Goal: Transaction & Acquisition: Purchase product/service

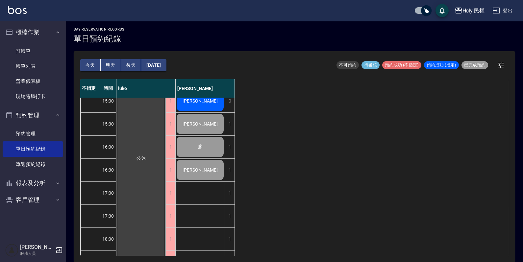
scroll to position [216, 0]
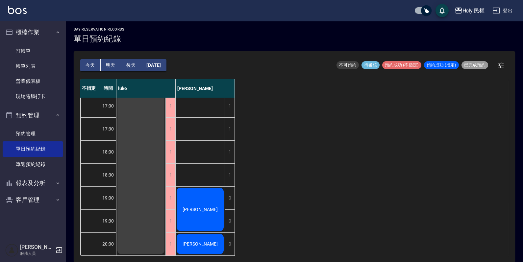
drag, startPoint x: 33, startPoint y: 50, endPoint x: 33, endPoint y: 41, distance: 9.5
click at [33, 50] on link "打帳單" at bounding box center [33, 50] width 61 height 15
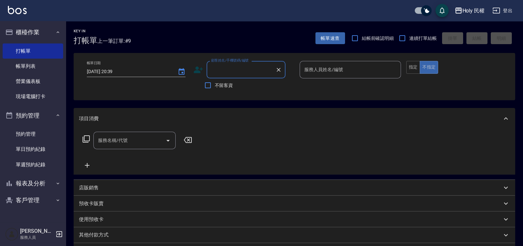
click at [222, 70] on input "顧客姓名/手機號碼/編號" at bounding box center [241, 70] width 63 height 12
type input "ˊ"
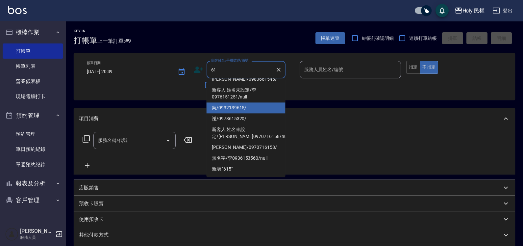
scroll to position [3, 0]
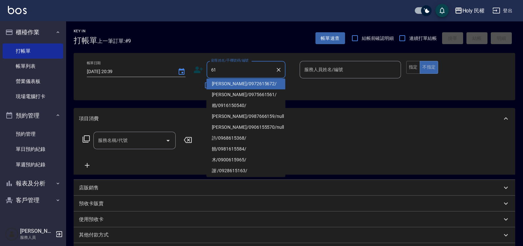
type input "6"
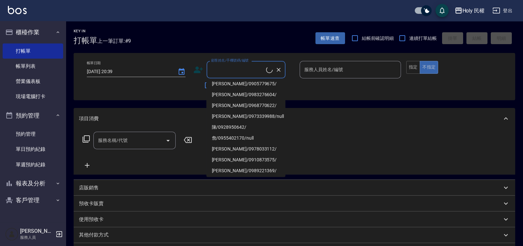
type input "1"
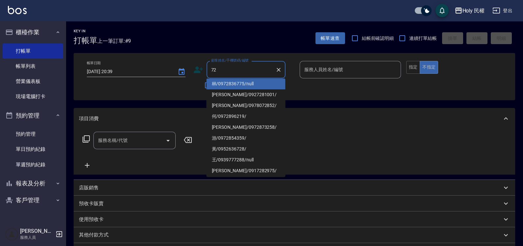
type input "7"
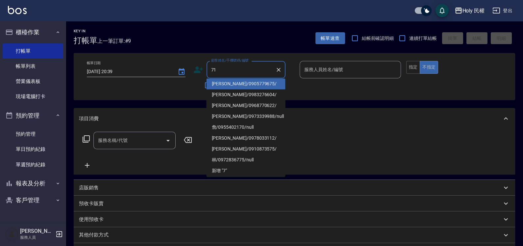
scroll to position [0, 0]
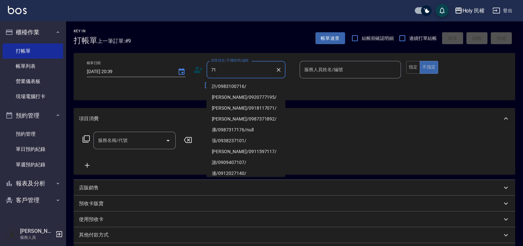
type input "7"
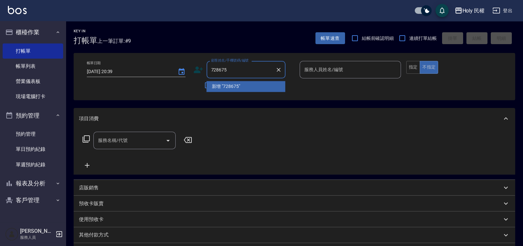
click at [224, 68] on input "728675" at bounding box center [241, 70] width 63 height 12
click at [214, 69] on input "728615" at bounding box center [241, 70] width 63 height 12
drag, startPoint x: 218, startPoint y: 71, endPoint x: 200, endPoint y: 71, distance: 18.1
click at [200, 71] on div "顧客姓名/手機號碼/編號 128615 顧客姓名/手機號碼/編號" at bounding box center [243, 69] width 101 height 17
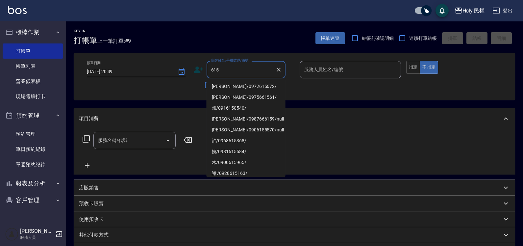
click at [238, 69] on input "615" at bounding box center [241, 70] width 63 height 12
type input "6"
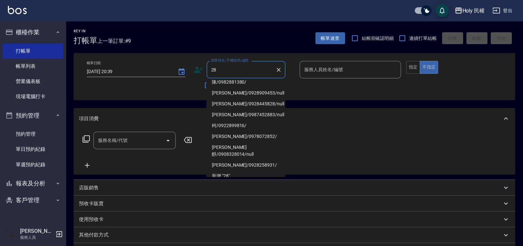
scroll to position [41, 0]
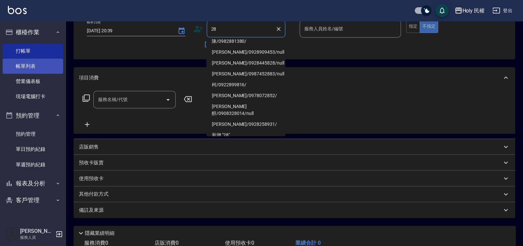
type input "28"
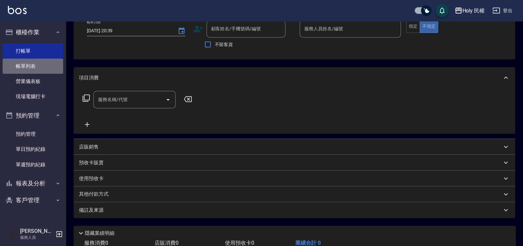
drag, startPoint x: 22, startPoint y: 59, endPoint x: 335, endPoint y: 94, distance: 314.9
click at [23, 59] on link "帳單列表" at bounding box center [33, 66] width 61 height 15
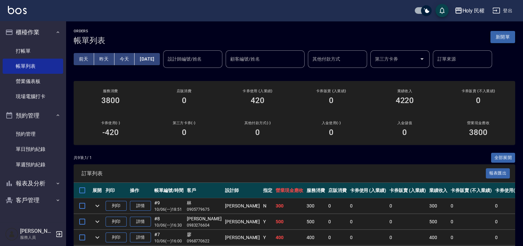
click at [495, 41] on button "新開單" at bounding box center [503, 37] width 25 height 12
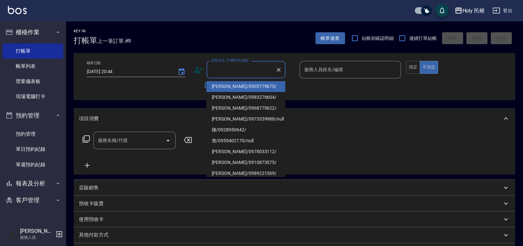
click at [235, 66] on input "顧客姓名/手機號碼/編號" at bounding box center [241, 70] width 63 height 12
click at [234, 84] on li "林/0905779675/" at bounding box center [246, 86] width 79 height 11
type input "林/0905779675/"
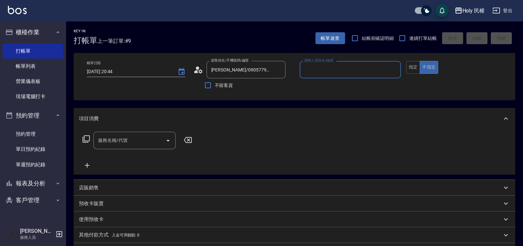
click at [200, 71] on icon at bounding box center [198, 70] width 10 height 10
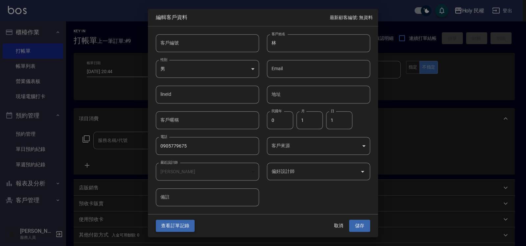
click at [180, 232] on button "查看訂單記錄" at bounding box center [175, 226] width 39 height 12
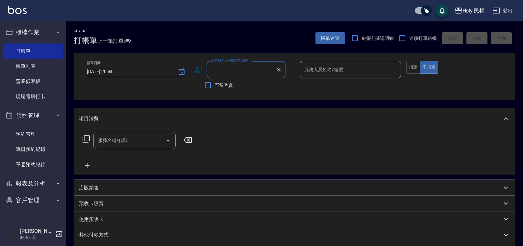
click at [218, 60] on label "顧客姓名/手機號碼/編號" at bounding box center [230, 60] width 38 height 5
click at [218, 64] on input "顧客姓名/手機號碼/編號" at bounding box center [241, 70] width 63 height 12
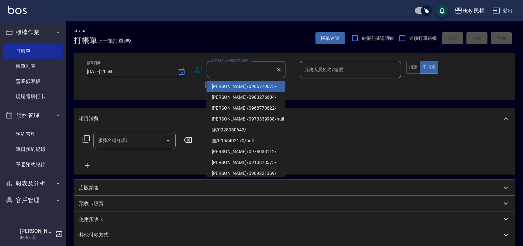
click at [224, 66] on input "顧客姓名/手機號碼/編號" at bounding box center [241, 70] width 63 height 12
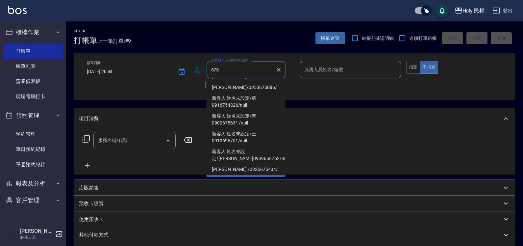
scroll to position [123, 0]
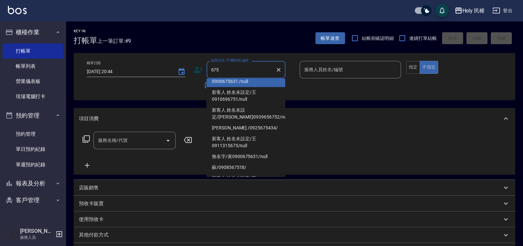
click at [217, 67] on input "675" at bounding box center [241, 70] width 63 height 12
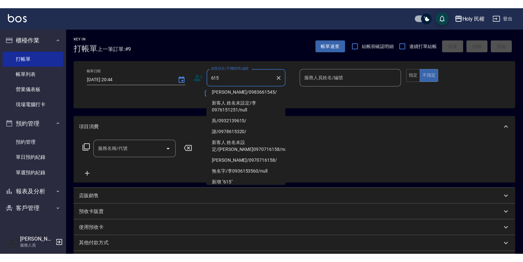
scroll to position [169, 0]
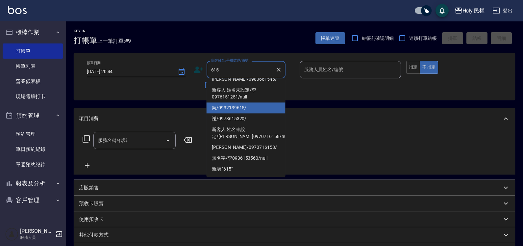
click at [249, 107] on li "吳/0932139615/" at bounding box center [246, 107] width 79 height 11
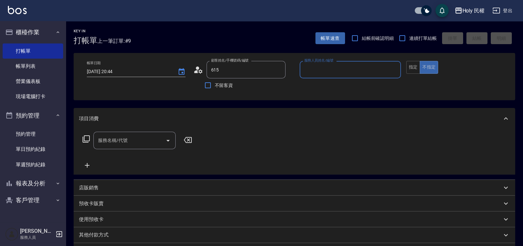
type input "吳/0932139615/"
click at [197, 67] on circle at bounding box center [197, 67] width 3 height 3
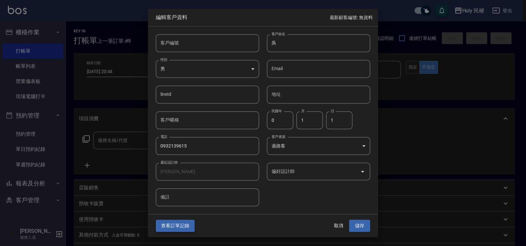
click at [177, 224] on button "查看訂單記錄" at bounding box center [175, 226] width 39 height 12
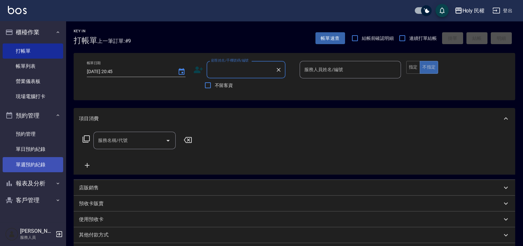
drag, startPoint x: 18, startPoint y: 148, endPoint x: 18, endPoint y: 165, distance: 16.5
click at [18, 148] on link "單日預約紀錄" at bounding box center [33, 148] width 61 height 15
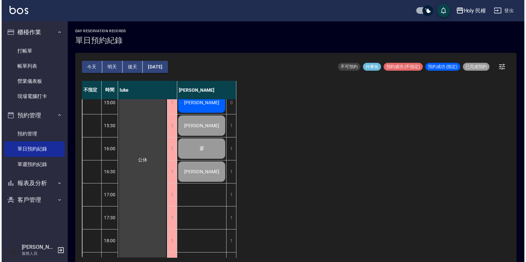
scroll to position [216, 0]
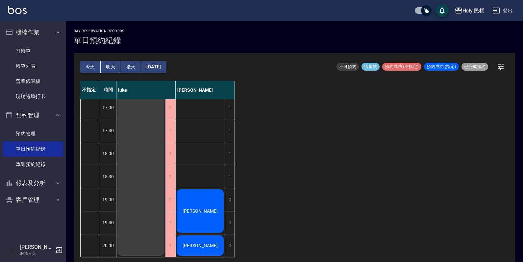
click at [194, 191] on div "[PERSON_NAME]" at bounding box center [200, 211] width 49 height 45
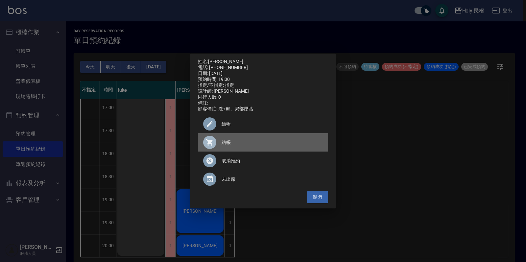
click at [222, 143] on span "結帳" at bounding box center [272, 142] width 101 height 7
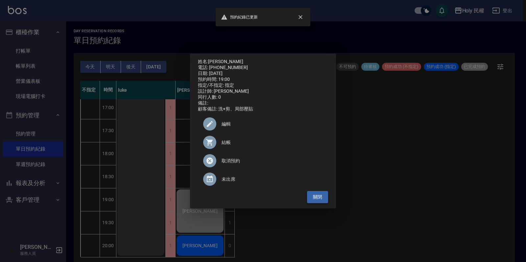
click at [313, 200] on button "關閉" at bounding box center [317, 197] width 21 height 12
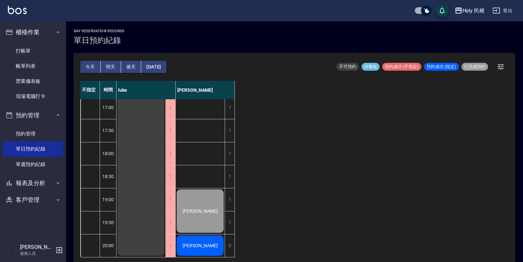
click at [210, 242] on div "[PERSON_NAME]" at bounding box center [200, 246] width 49 height 22
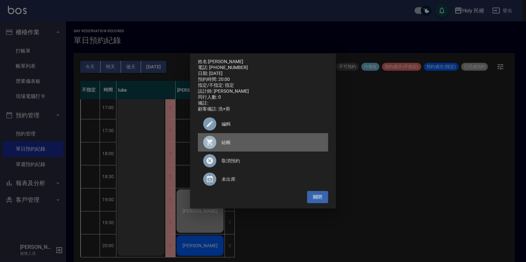
click at [224, 145] on span "結帳" at bounding box center [272, 142] width 101 height 7
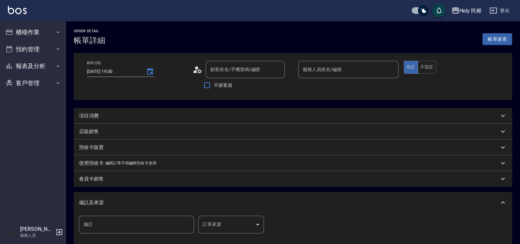
type input "2025/10/06 19:00"
click at [247, 122] on div "項目消費" at bounding box center [293, 116] width 438 height 16
type input "Ella(無代號)"
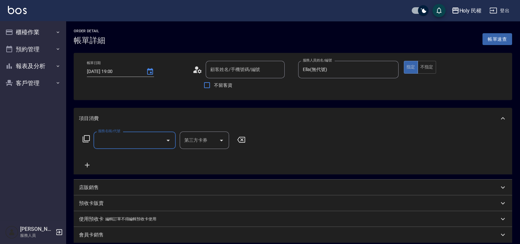
type input "[PERSON_NAME]/0978072852/"
click at [133, 138] on input "服務名稱/代號" at bounding box center [129, 141] width 66 height 12
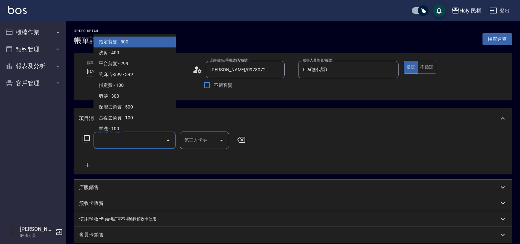
click at [127, 45] on span "指定剪髮 - 500" at bounding box center [134, 42] width 82 height 11
type input "指定剪髮(1)"
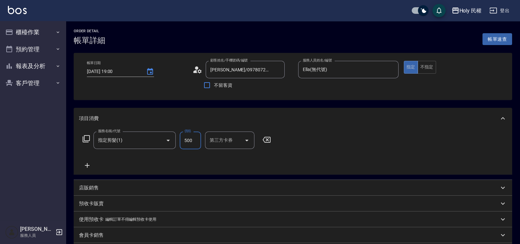
click at [186, 141] on input "500" at bounding box center [190, 141] width 21 height 18
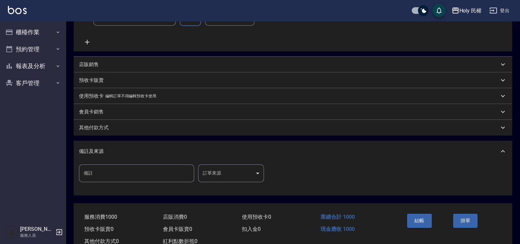
scroll to position [145, 0]
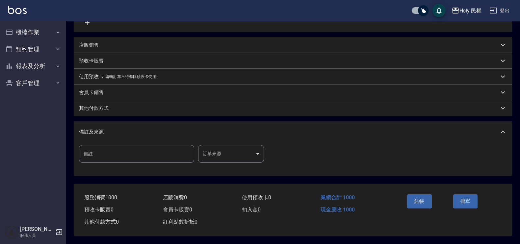
type input "1000"
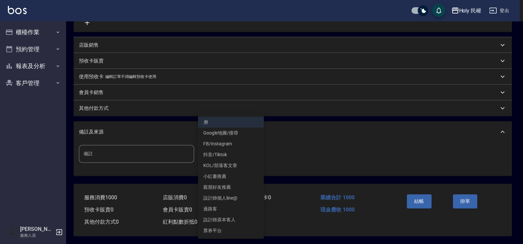
click at [216, 149] on body "Holy 民權 登出 櫃檯作業 打帳單 帳單列表 營業儀表板 現場電腦打卡 預約管理 預約管理 單日預約紀錄 單週預約紀錄 報表及分析 報表目錄 店家日報表 …" at bounding box center [261, 50] width 523 height 387
click at [238, 222] on li "設計師原本客人" at bounding box center [231, 220] width 66 height 11
type input "設計師原本客人"
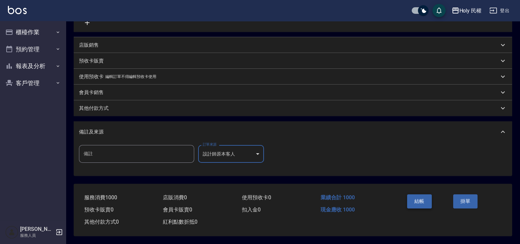
click at [426, 201] on button "結帳" at bounding box center [419, 201] width 25 height 14
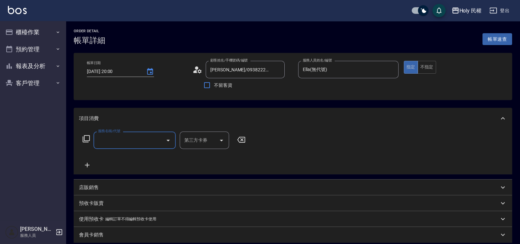
click at [119, 146] on div "服務名稱/代號" at bounding box center [134, 140] width 82 height 17
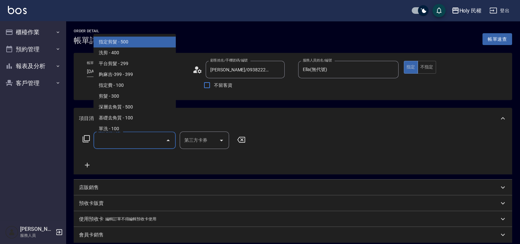
click at [142, 45] on span "指定剪髮 - 500" at bounding box center [134, 42] width 82 height 11
type input "指定剪髮(1)"
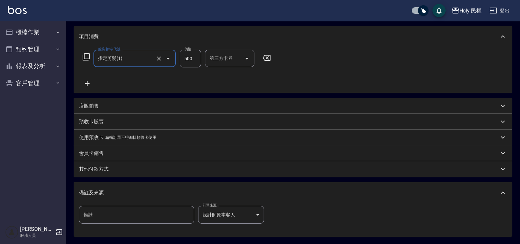
scroll to position [145, 0]
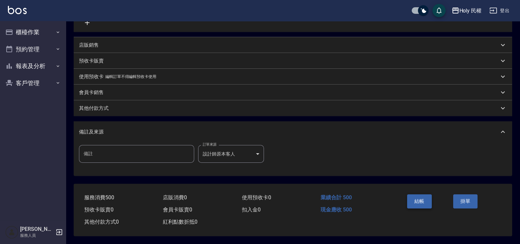
click at [429, 200] on button "結帳" at bounding box center [419, 201] width 25 height 14
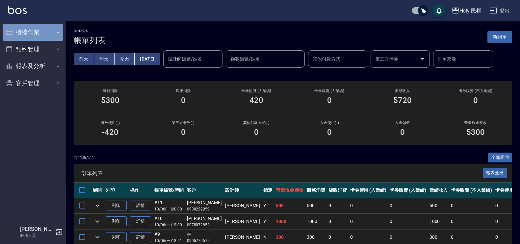
click at [19, 30] on button "櫃檯作業" at bounding box center [33, 32] width 61 height 17
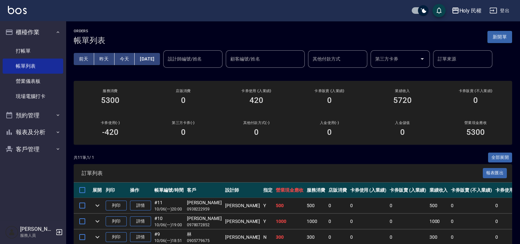
click at [504, 42] on button "新開單" at bounding box center [499, 37] width 25 height 12
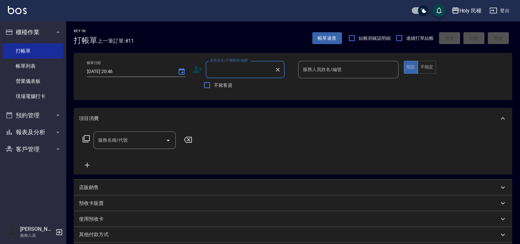
click at [213, 67] on input "顧客姓名/手機號碼/編號" at bounding box center [240, 70] width 63 height 12
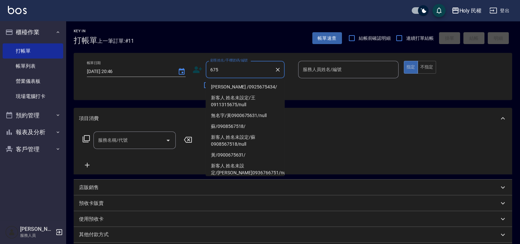
scroll to position [184, 0]
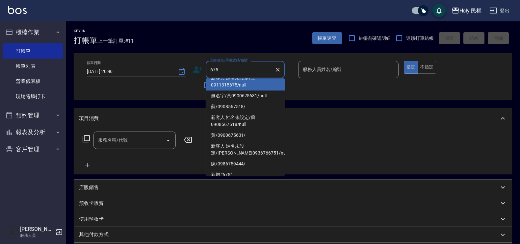
click at [216, 70] on input "675" at bounding box center [240, 70] width 63 height 12
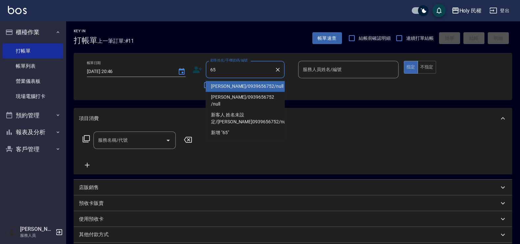
scroll to position [0, 0]
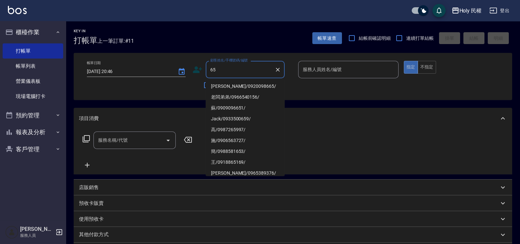
click at [218, 68] on input "65" at bounding box center [240, 70] width 63 height 12
type input "6"
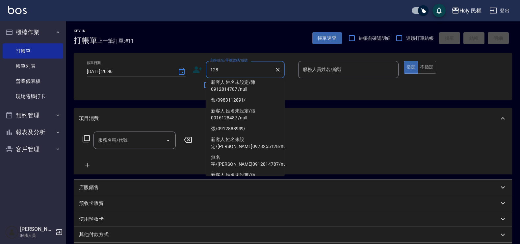
scroll to position [163, 0]
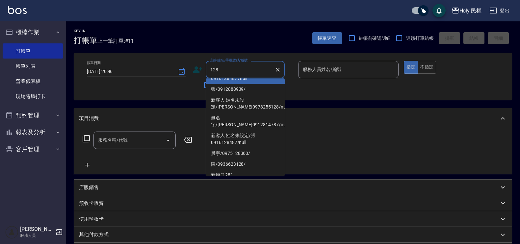
click at [230, 65] on input "128" at bounding box center [240, 70] width 63 height 12
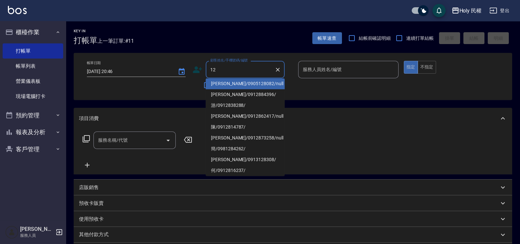
type input "1"
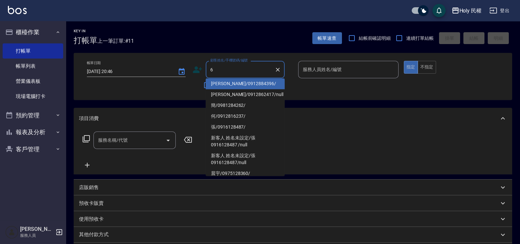
scroll to position [0, 0]
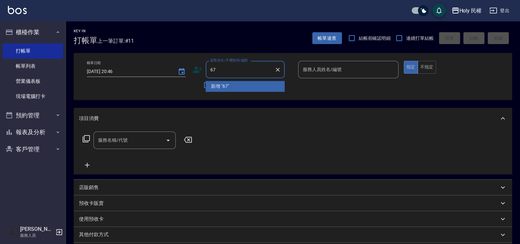
type input "675"
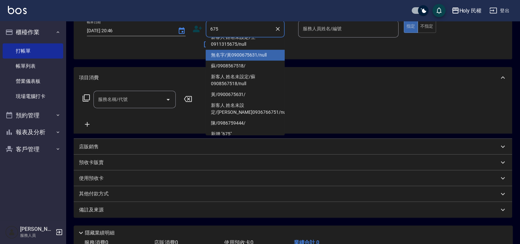
scroll to position [102, 0]
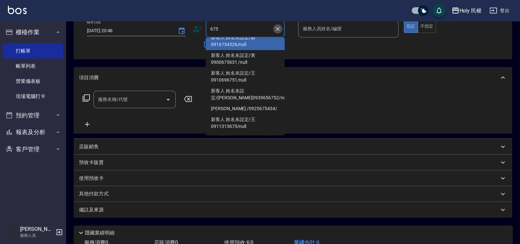
click at [278, 28] on icon "Clear" at bounding box center [278, 29] width 4 height 4
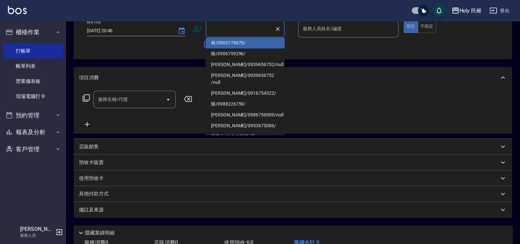
click at [289, 43] on div "顧客姓名/手機號碼/編號 顧客姓名/手機號碼/編號 不留客資" at bounding box center [242, 35] width 100 height 31
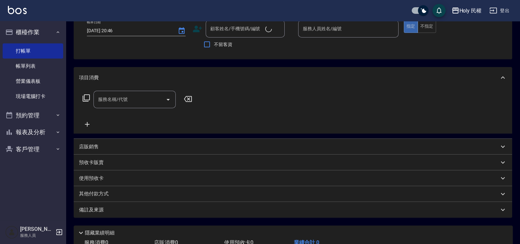
scroll to position [0, 0]
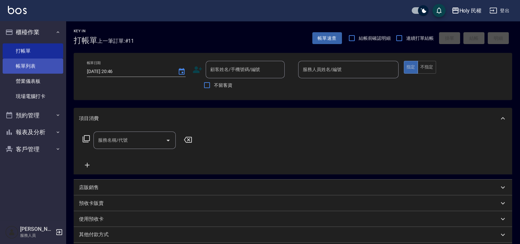
click at [17, 65] on link "帳單列表" at bounding box center [33, 66] width 61 height 15
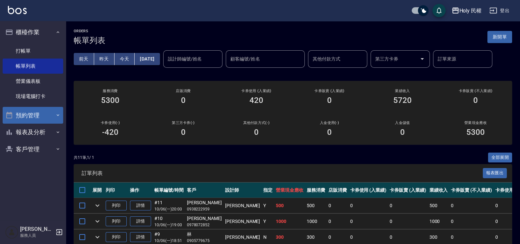
click at [27, 124] on button "報表及分析" at bounding box center [33, 132] width 61 height 17
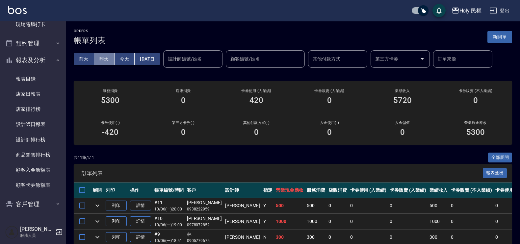
click at [100, 57] on button "昨天" at bounding box center [104, 59] width 20 height 12
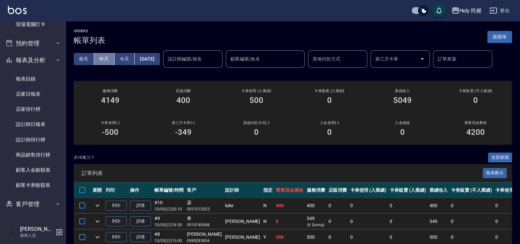
click at [100, 60] on button "昨天" at bounding box center [104, 59] width 20 height 12
click at [117, 58] on button "今天" at bounding box center [124, 59] width 20 height 12
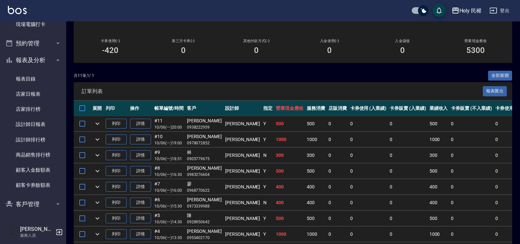
scroll to position [158, 0]
